Goal: Task Accomplishment & Management: Manage account settings

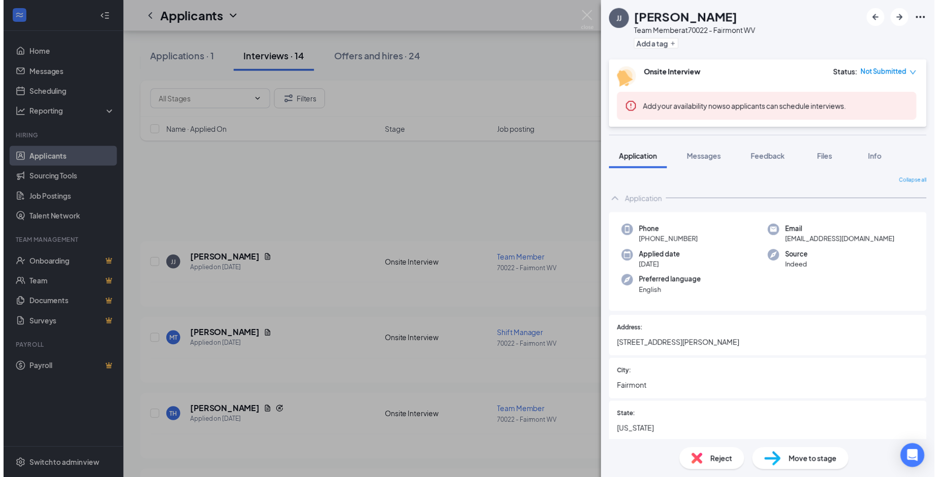
scroll to position [101, 0]
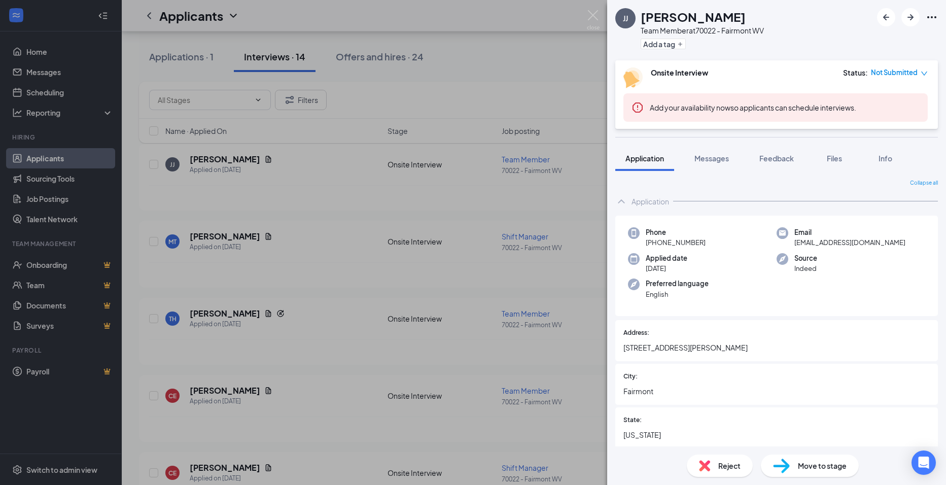
click at [810, 464] on span "Move to stage" at bounding box center [822, 465] width 49 height 11
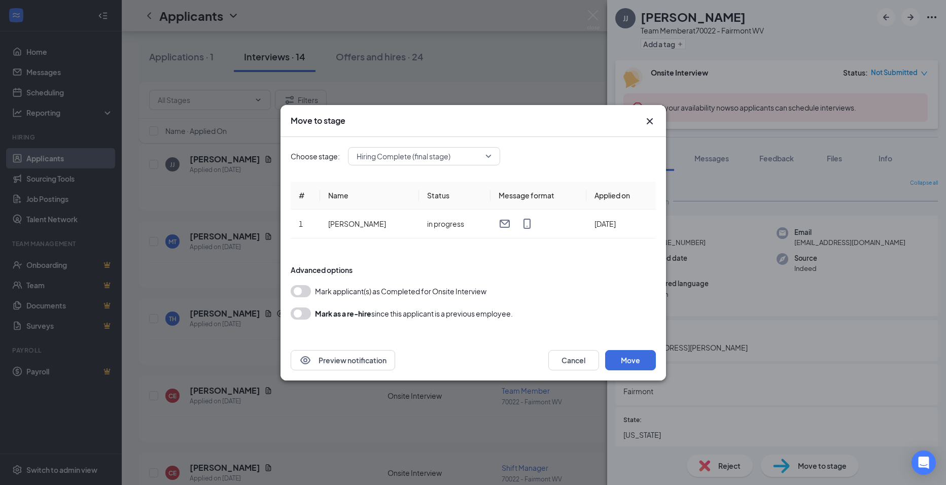
click at [298, 293] on button "button" at bounding box center [301, 291] width 20 height 12
click at [631, 361] on button "Move" at bounding box center [630, 360] width 51 height 20
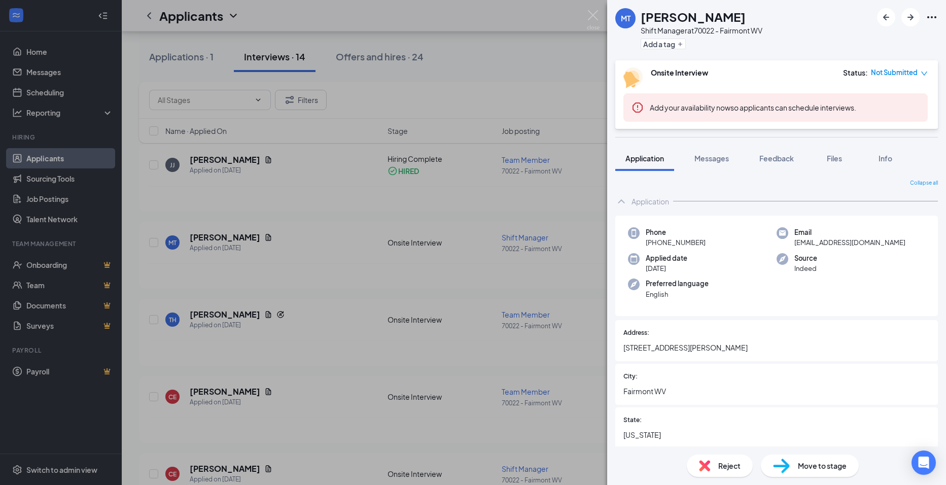
click at [509, 85] on div "MT [PERSON_NAME] Shift Manager at 70022 - Fairmont WV Add a tag Onsite Intervie…" at bounding box center [473, 242] width 946 height 485
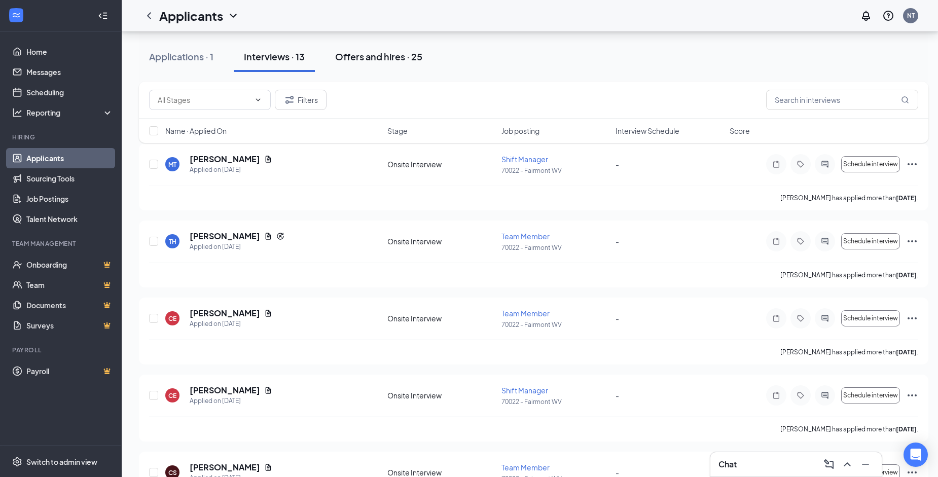
click at [382, 56] on div "Offers and hires · 25" at bounding box center [378, 56] width 87 height 13
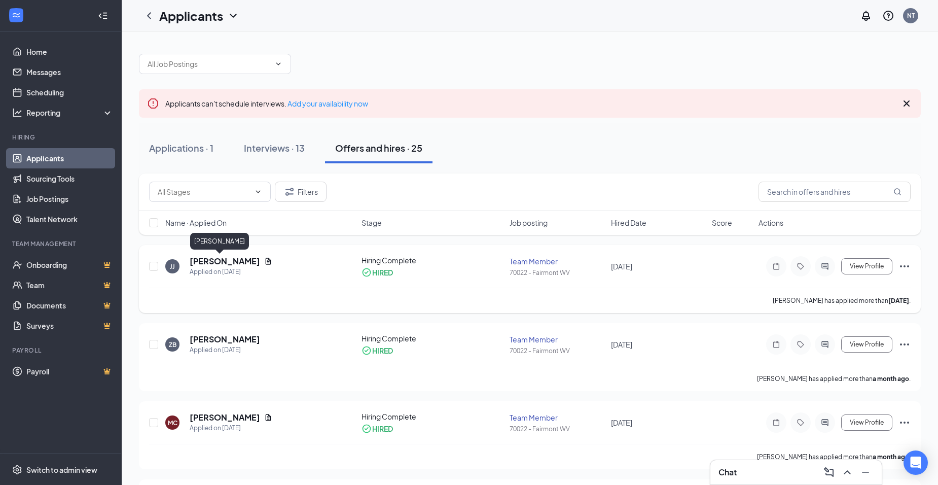
click at [198, 260] on h5 "[PERSON_NAME]" at bounding box center [225, 261] width 70 height 11
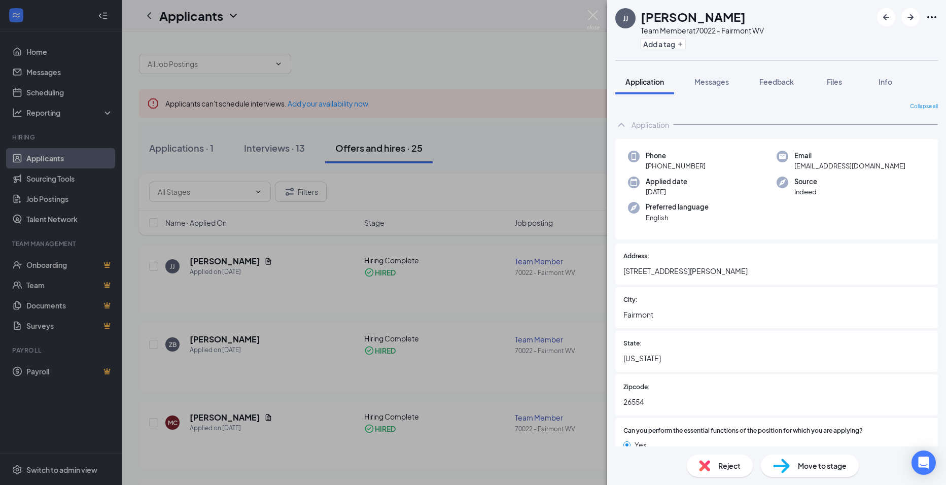
click at [504, 51] on div "[PERSON_NAME] [PERSON_NAME] Team Member at 70022 - Fairmont WV Add a tag Applic…" at bounding box center [473, 242] width 946 height 485
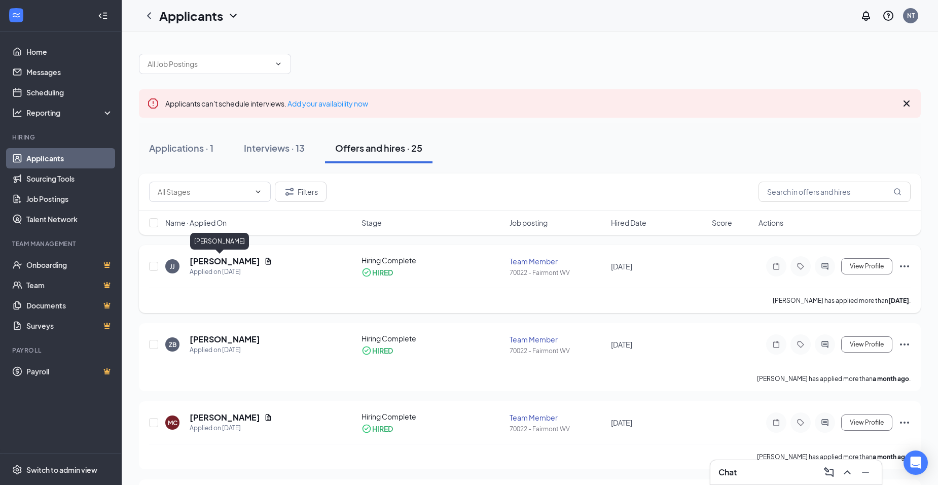
click at [201, 262] on h5 "[PERSON_NAME]" at bounding box center [225, 261] width 70 height 11
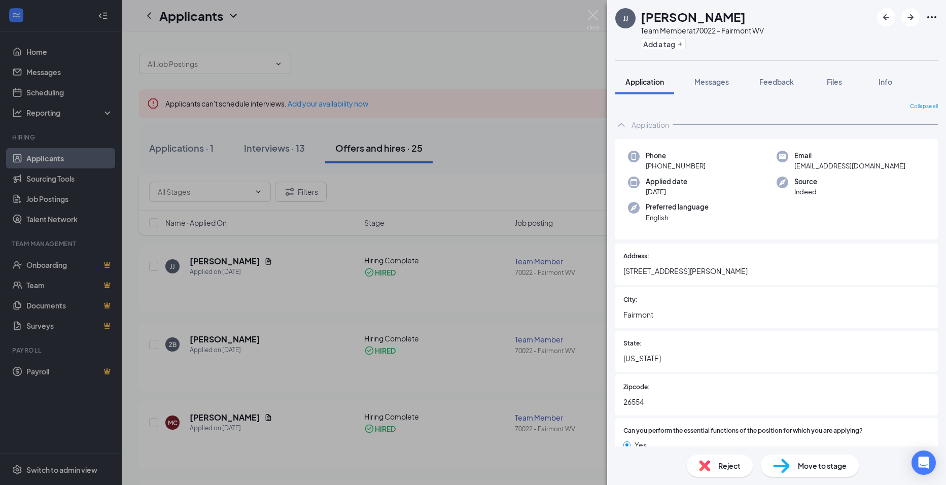
click at [559, 144] on div "[PERSON_NAME] [PERSON_NAME] Team Member at 70022 - Fairmont WV Add a tag Applic…" at bounding box center [473, 242] width 946 height 485
